Goal: Task Accomplishment & Management: Manage account settings

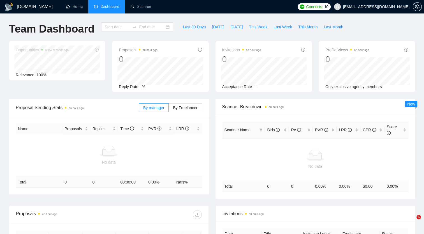
type input "[DATE]"
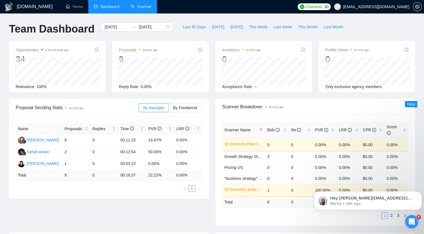
click at [141, 5] on link "Scanner" at bounding box center [141, 6] width 21 height 5
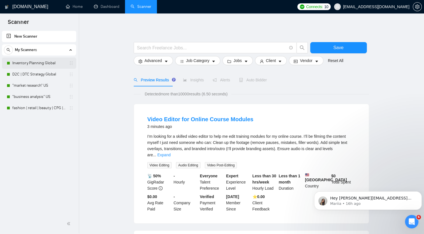
click at [39, 63] on link "Inventory Planning Global" at bounding box center [38, 62] width 53 height 11
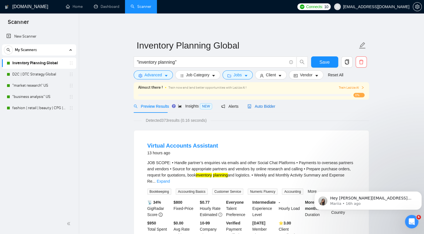
click at [262, 105] on span "Auto Bidder" at bounding box center [262, 106] width 28 height 4
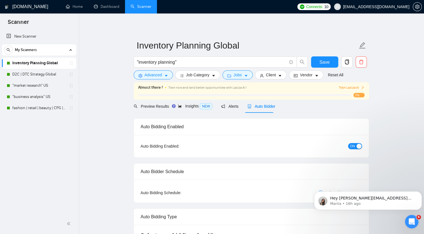
checkbox input "true"
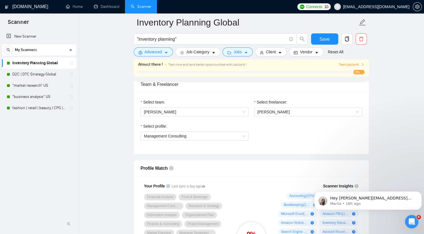
scroll to position [280, 0]
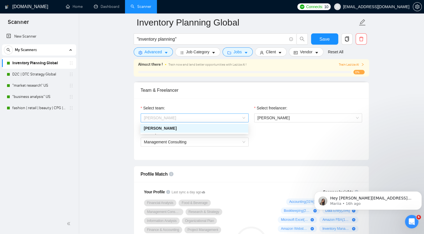
click at [199, 119] on span "[PERSON_NAME]" at bounding box center [194, 118] width 101 height 8
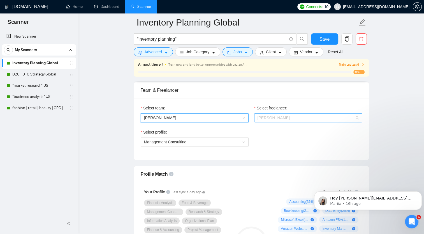
click at [317, 118] on span "[PERSON_NAME]" at bounding box center [308, 118] width 101 height 8
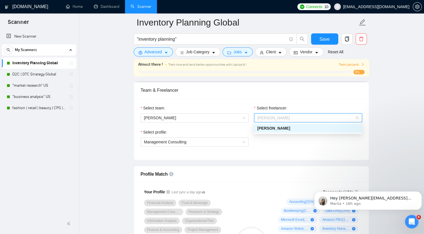
click at [317, 118] on span "[PERSON_NAME]" at bounding box center [308, 118] width 101 height 8
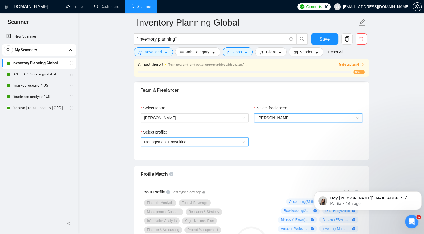
click at [223, 142] on span "Management Consulting" at bounding box center [194, 142] width 101 height 8
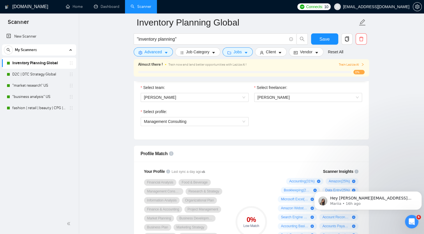
scroll to position [365, 0]
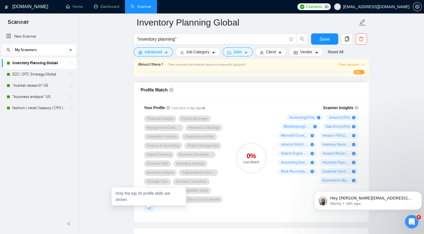
click at [150, 208] on span "+ 3" at bounding box center [149, 208] width 4 height 4
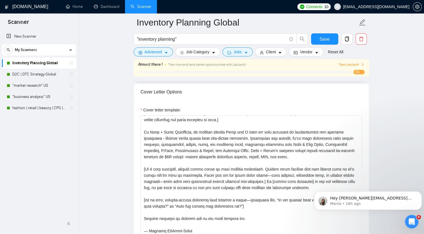
scroll to position [25, 0]
click at [35, 63] on link "Inventory Planning Global" at bounding box center [38, 62] width 53 height 11
click at [348, 40] on icon "copy" at bounding box center [347, 38] width 5 height 5
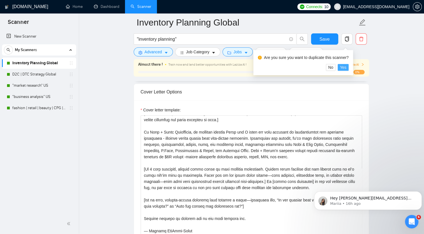
click at [343, 68] on span "Yes" at bounding box center [343, 67] width 6 height 6
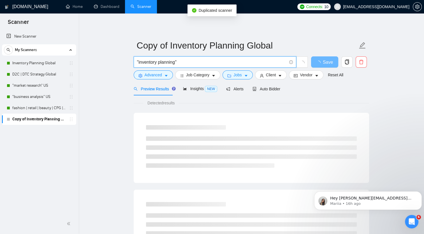
drag, startPoint x: 184, startPoint y: 60, endPoint x: 74, endPoint y: 56, distance: 110.3
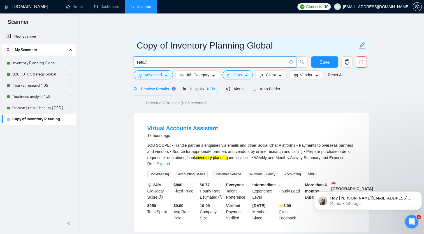
type input "retail"
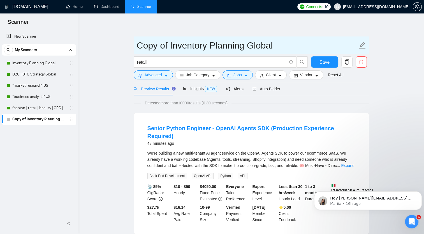
drag, startPoint x: 137, startPoint y: 45, endPoint x: 247, endPoint y: 54, distance: 110.2
click at [247, 54] on span "Copy of Inventory Planning Global" at bounding box center [252, 45] width 236 height 18
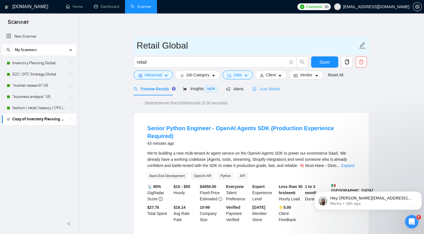
type input "Retail Global"
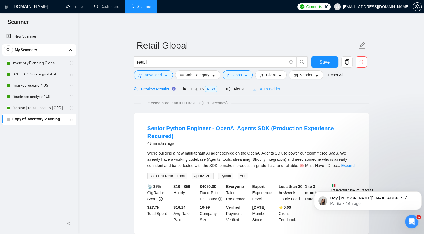
click at [267, 92] on div "Auto Bidder" at bounding box center [267, 88] width 28 height 13
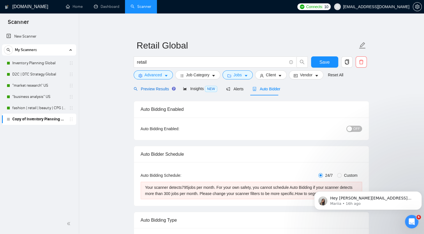
click at [157, 88] on span "Preview Results" at bounding box center [154, 89] width 40 height 4
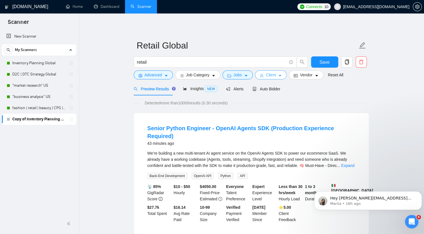
click at [266, 75] on span "Client" at bounding box center [271, 75] width 10 height 6
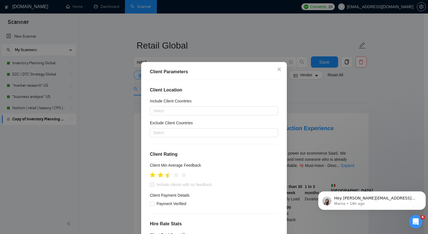
click at [166, 177] on icon "star" at bounding box center [169, 175] width 6 height 6
click at [174, 176] on icon "star" at bounding box center [177, 175] width 6 height 6
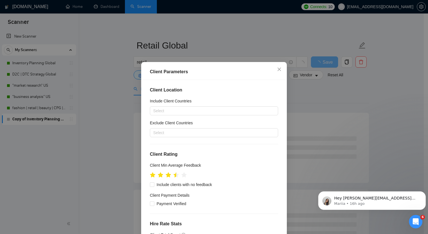
click at [396, 94] on div "Client Parameters Client Location Include Client Countries Select Exclude Clien…" at bounding box center [214, 117] width 428 height 234
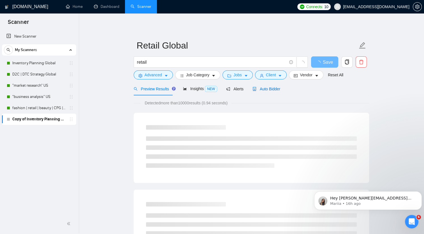
click at [268, 91] on div "Auto Bidder" at bounding box center [267, 89] width 28 height 6
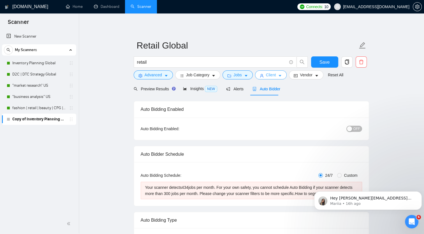
click at [279, 77] on icon "caret-down" at bounding box center [280, 76] width 4 height 4
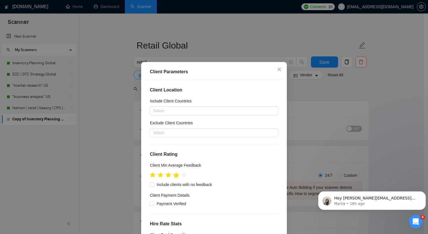
click at [176, 177] on icon "star" at bounding box center [177, 175] width 6 height 6
click at [150, 185] on input "Include clients with no feedback" at bounding box center [152, 184] width 4 height 4
checkbox input "true"
click at [215, 110] on div at bounding box center [211, 110] width 120 height 7
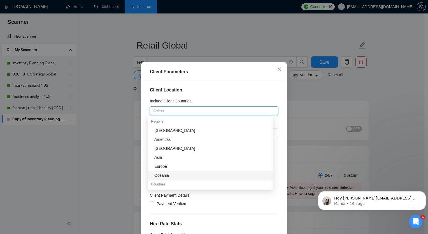
scroll to position [28, 0]
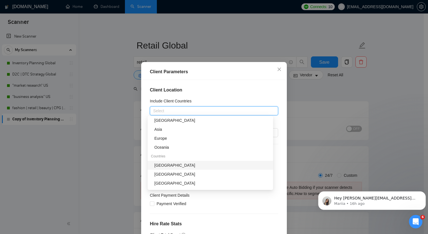
click at [177, 165] on div "[GEOGRAPHIC_DATA]" at bounding box center [212, 165] width 116 height 6
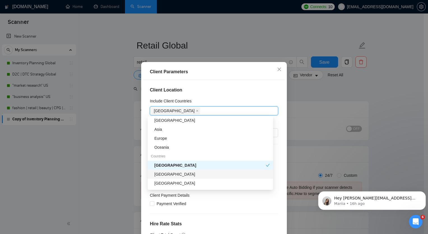
click at [179, 177] on div "[GEOGRAPHIC_DATA]" at bounding box center [212, 174] width 116 height 6
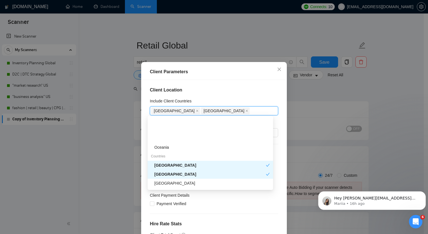
scroll to position [56, 0]
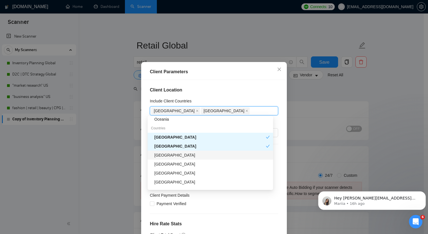
click at [178, 155] on div "[GEOGRAPHIC_DATA]" at bounding box center [212, 155] width 116 height 6
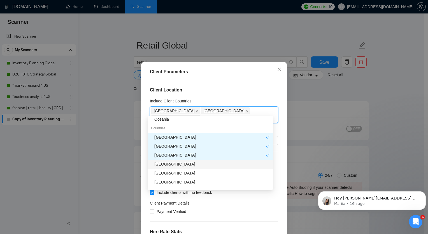
click at [177, 164] on div "[GEOGRAPHIC_DATA]" at bounding box center [212, 164] width 116 height 6
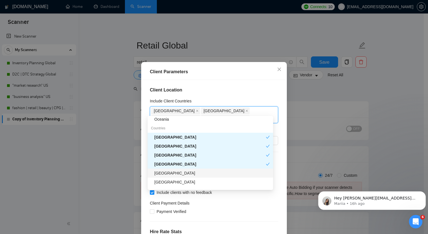
click at [179, 174] on div "[GEOGRAPHIC_DATA]" at bounding box center [212, 173] width 116 height 6
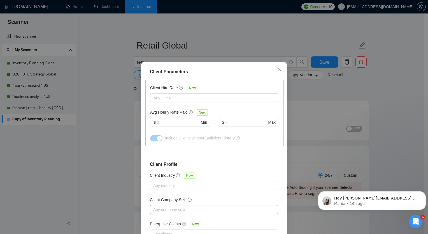
scroll to position [34, 0]
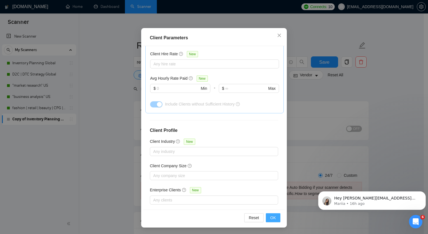
click at [271, 218] on span "OK" at bounding box center [274, 218] width 6 height 6
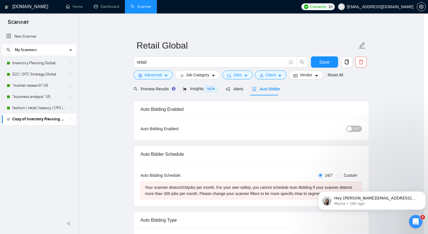
scroll to position [6, 0]
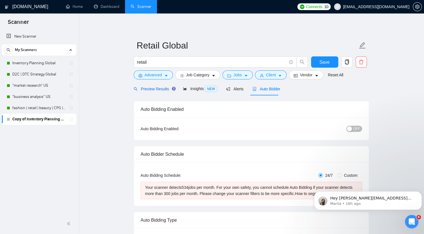
click at [144, 89] on span "Preview Results" at bounding box center [154, 89] width 40 height 4
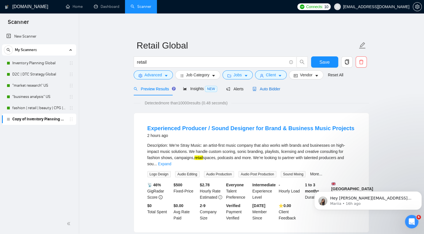
click at [263, 90] on span "Auto Bidder" at bounding box center [267, 89] width 28 height 4
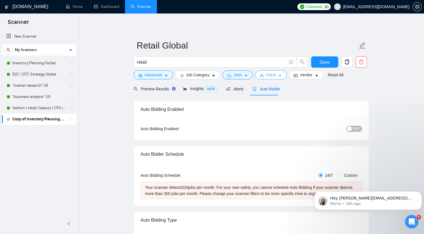
click at [273, 77] on span "Client" at bounding box center [271, 75] width 10 height 6
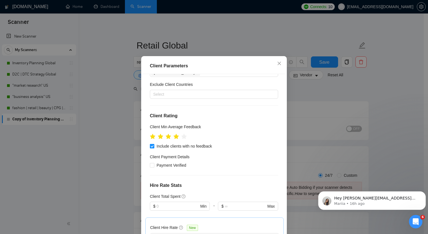
scroll to position [82, 0]
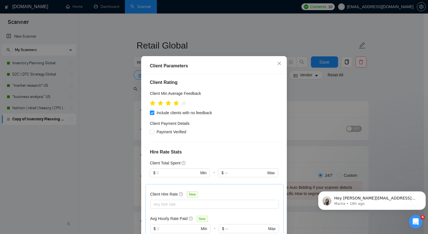
click at [117, 116] on div "Client Parameters Client Location Include Client Countries United States United…" at bounding box center [214, 117] width 428 height 234
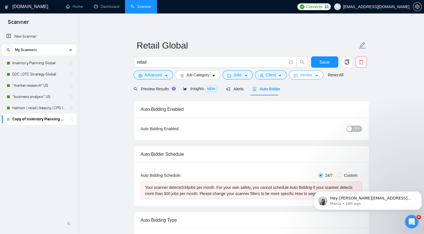
click at [304, 75] on span "Vendor" at bounding box center [306, 75] width 12 height 6
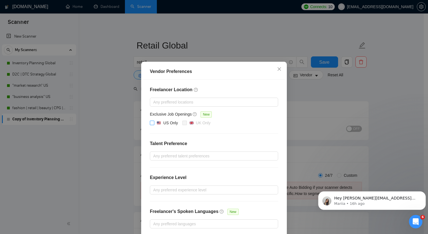
click at [150, 121] on input "US Only" at bounding box center [152, 123] width 4 height 4
checkbox input "true"
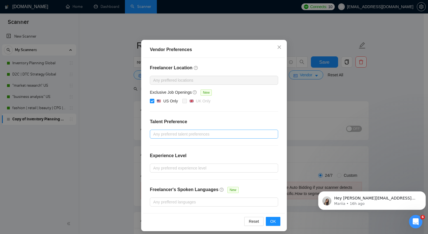
scroll to position [25, 0]
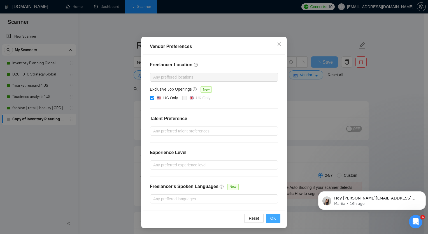
click at [271, 217] on span "OK" at bounding box center [274, 218] width 6 height 6
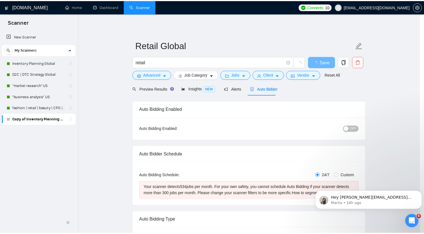
scroll to position [0, 0]
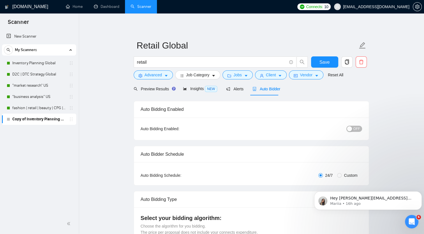
click at [357, 130] on span "OFF" at bounding box center [357, 129] width 7 height 6
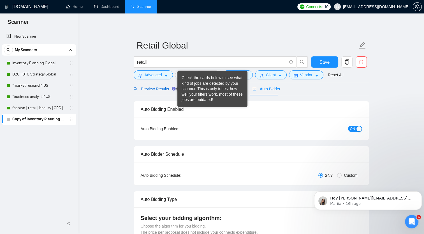
click at [152, 87] on span "Preview Results" at bounding box center [154, 89] width 40 height 4
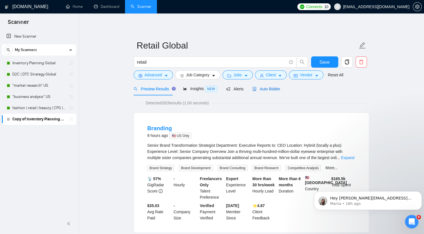
click at [269, 88] on span "Auto Bidder" at bounding box center [267, 89] width 28 height 4
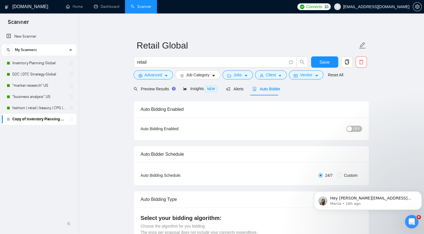
click at [357, 130] on span "OFF" at bounding box center [357, 129] width 7 height 6
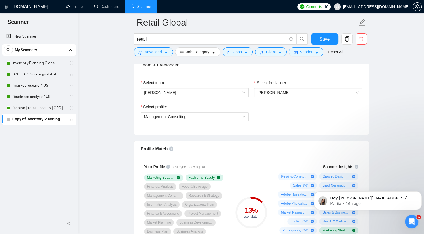
scroll to position [196, 0]
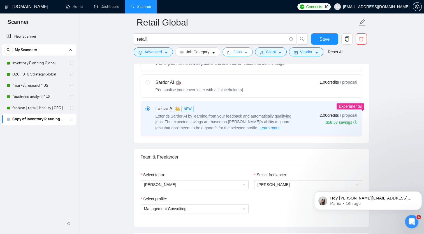
click at [244, 52] on icon "caret-down" at bounding box center [246, 53] width 4 height 4
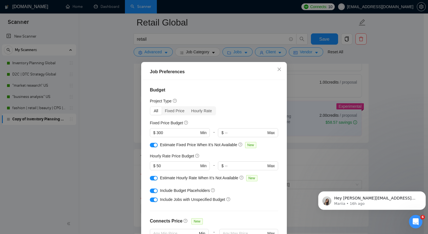
click at [411, 124] on div "Job Preferences Budget Project Type All Fixed Price Hourly Rate Fixed Price Bud…" at bounding box center [214, 117] width 428 height 234
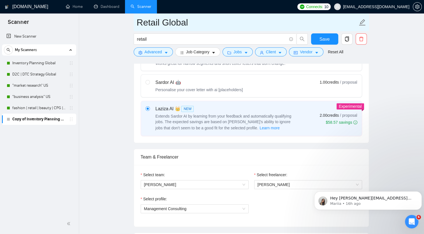
click at [165, 25] on input "Retail Global" at bounding box center [247, 22] width 221 height 14
drag, startPoint x: 163, startPoint y: 22, endPoint x: 236, endPoint y: 15, distance: 73.7
click at [211, 24] on input "Retail Global" at bounding box center [247, 22] width 221 height 14
type input "Retail US"
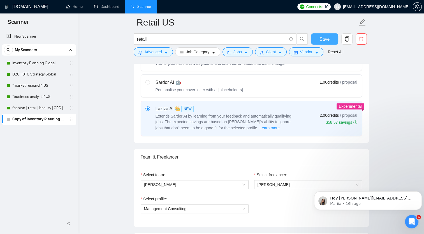
click at [325, 39] on span "Save" at bounding box center [325, 39] width 10 height 7
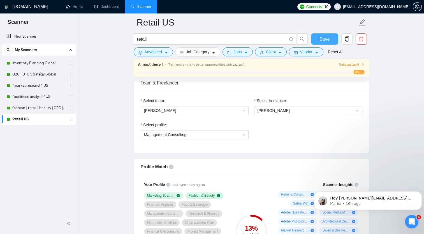
scroll to position [393, 0]
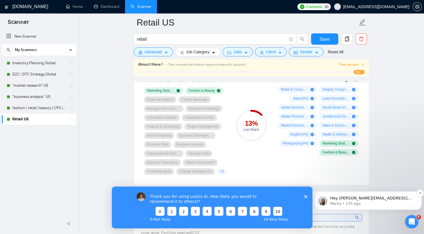
click at [366, 197] on p "Hey [PERSON_NAME][EMAIL_ADDRESS][DOMAIN_NAME], Looks like your Upwork agency [P…" at bounding box center [372, 198] width 85 height 6
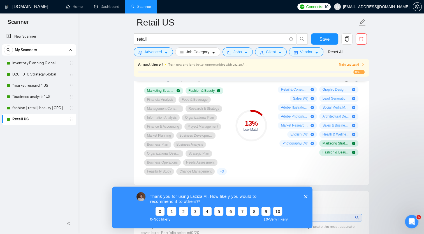
click at [305, 194] on div "Thank you for using Laziza AI. How likely you would to recommend it to others? …" at bounding box center [212, 207] width 201 height 42
click at [306, 195] on icon "Close survey" at bounding box center [305, 196] width 3 height 3
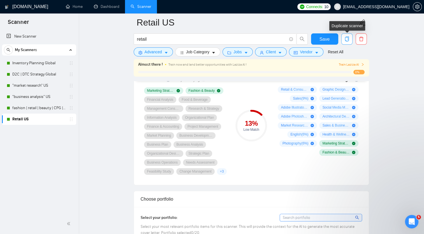
click at [346, 41] on icon "copy" at bounding box center [347, 38] width 4 height 5
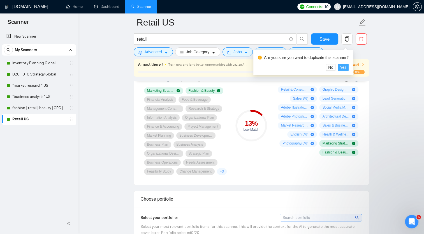
click at [343, 68] on span "Yes" at bounding box center [343, 67] width 6 height 6
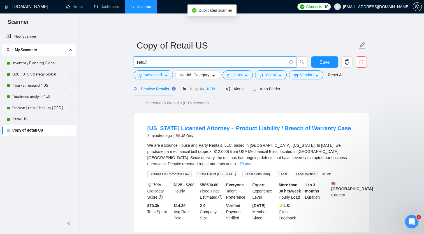
drag, startPoint x: 156, startPoint y: 60, endPoint x: 119, endPoint y: 66, distance: 37.8
paste input ""strategic growth consultant"| "business strategy"| "retail strategy"| "fractio…"
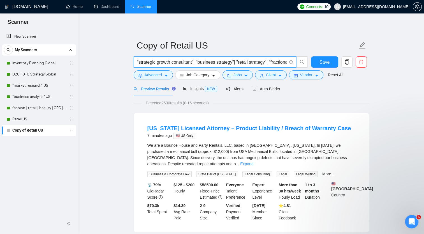
scroll to position [0, 80]
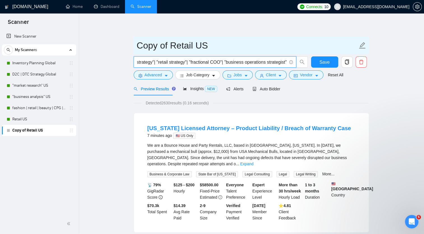
type input ""strategic growth consultant"| "business strategy"| "retail strategy"| "fractio…"
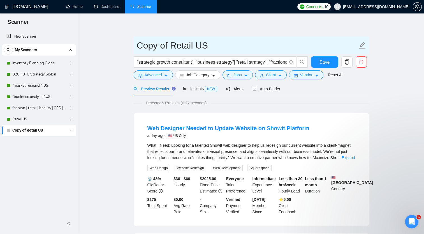
drag, startPoint x: 138, startPoint y: 44, endPoint x: 194, endPoint y: 48, distance: 56.2
click at [194, 48] on input "Copy of Retail US" at bounding box center [247, 45] width 221 height 14
paste input ""strategic growth consultant"| "business strategy"| "retail strategy"| "fractio…"
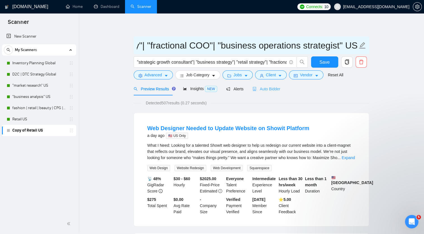
type input ""strategic growth consultant"| "business strategy"| "retail strategy"| "fractio…"
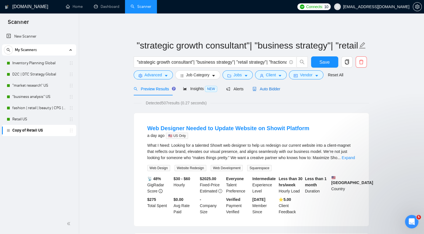
click at [267, 90] on span "Auto Bidder" at bounding box center [267, 89] width 28 height 4
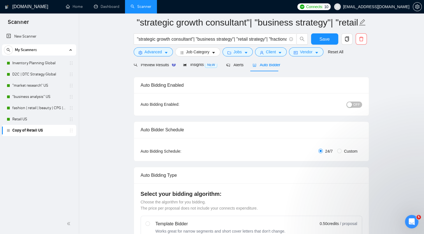
scroll to position [28, 0]
click at [356, 103] on div "OFF" at bounding box center [325, 105] width 74 height 6
click at [356, 105] on span "OFF" at bounding box center [357, 105] width 7 height 6
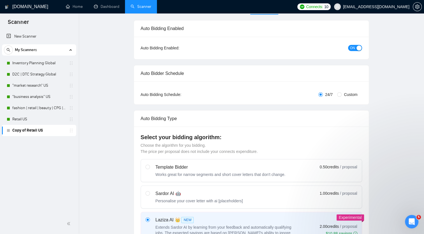
scroll to position [0, 0]
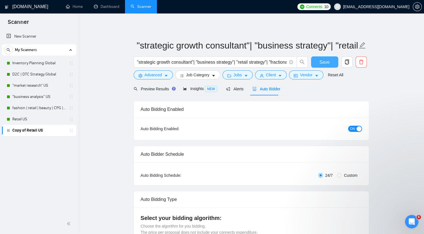
click at [325, 59] on span "Save" at bounding box center [325, 62] width 10 height 7
